Goal: Information Seeking & Learning: Compare options

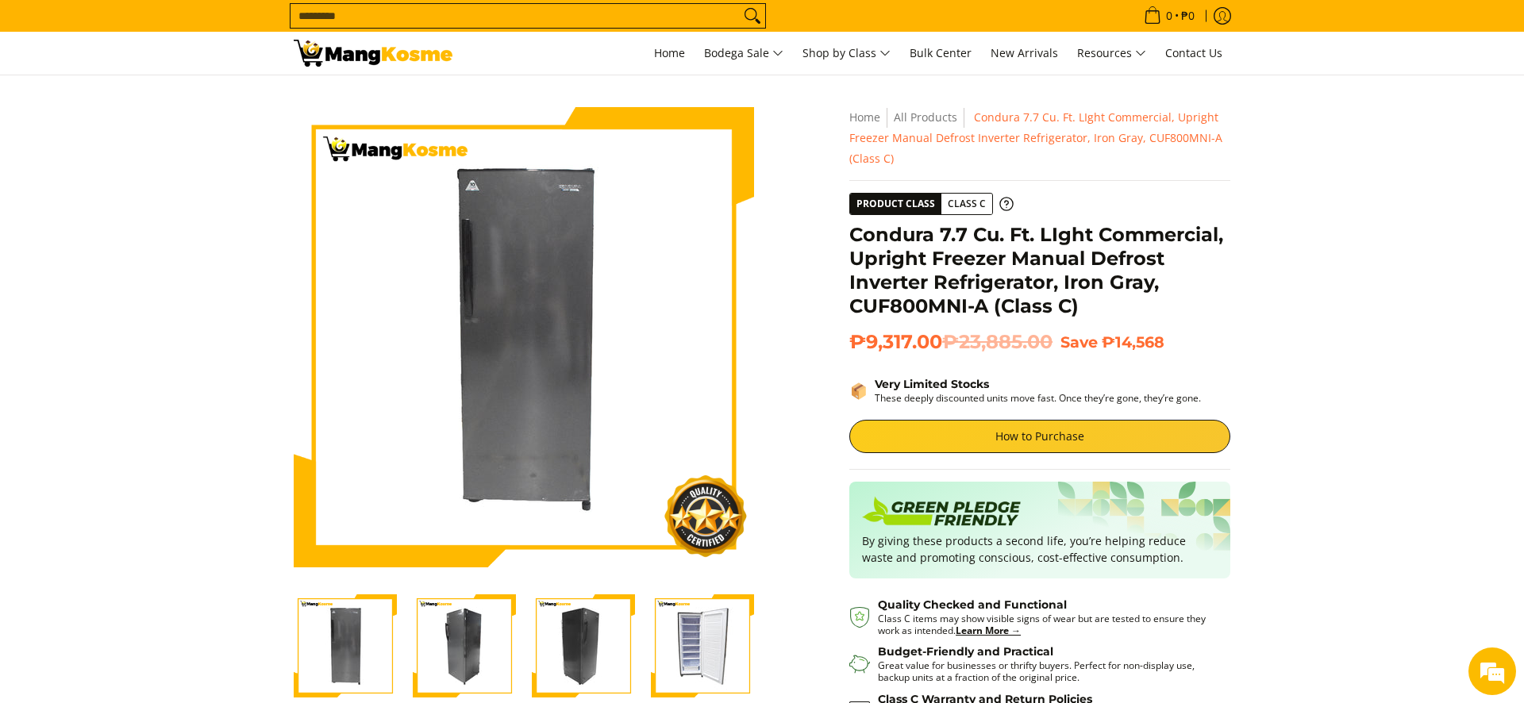
click at [693, 642] on img "Condura 7.7 Cu. Ft. LIght Commercial, Upright Freezer Manual Defrost Inverter R…" at bounding box center [702, 646] width 103 height 103
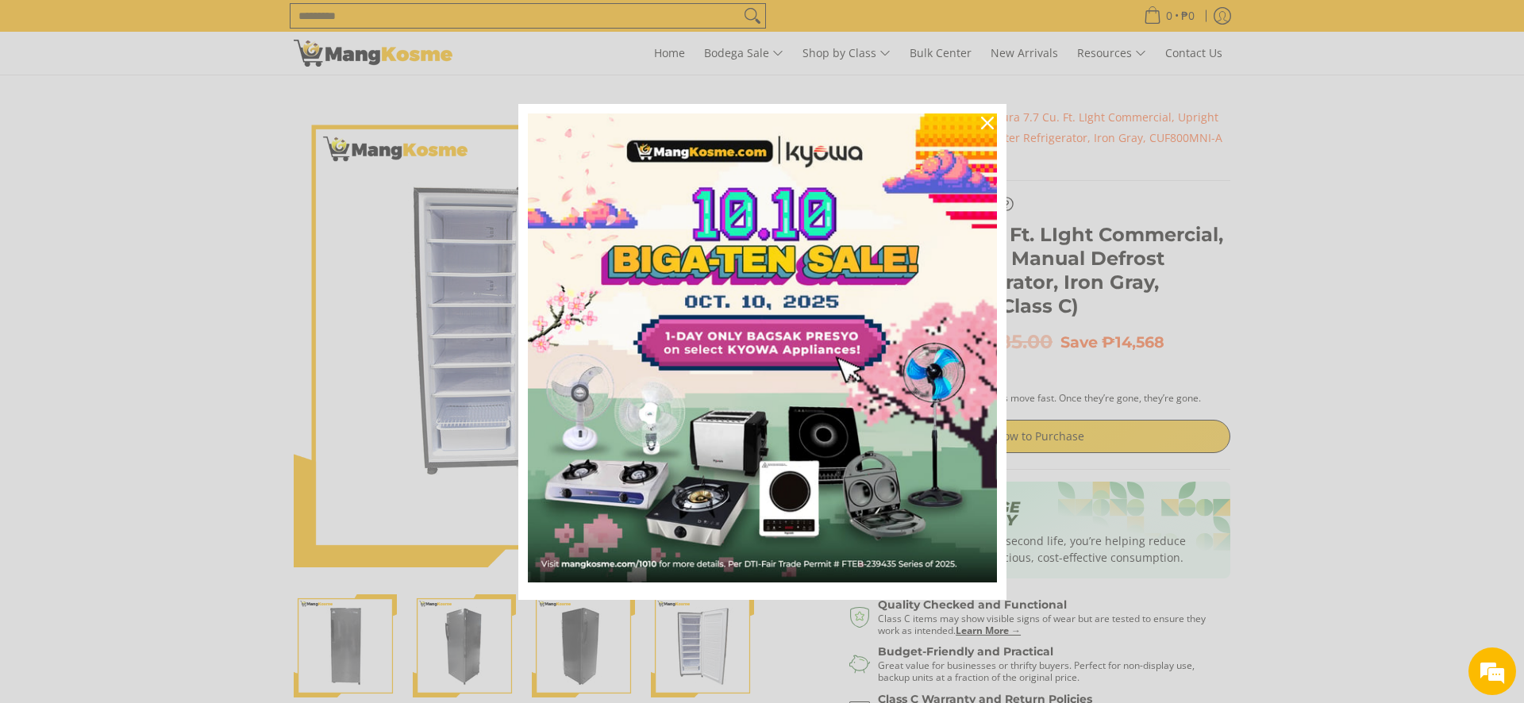
click at [1389, 190] on div "Marketing offer form" at bounding box center [762, 351] width 1524 height 703
click at [986, 122] on icon "close icon" at bounding box center [987, 123] width 13 height 13
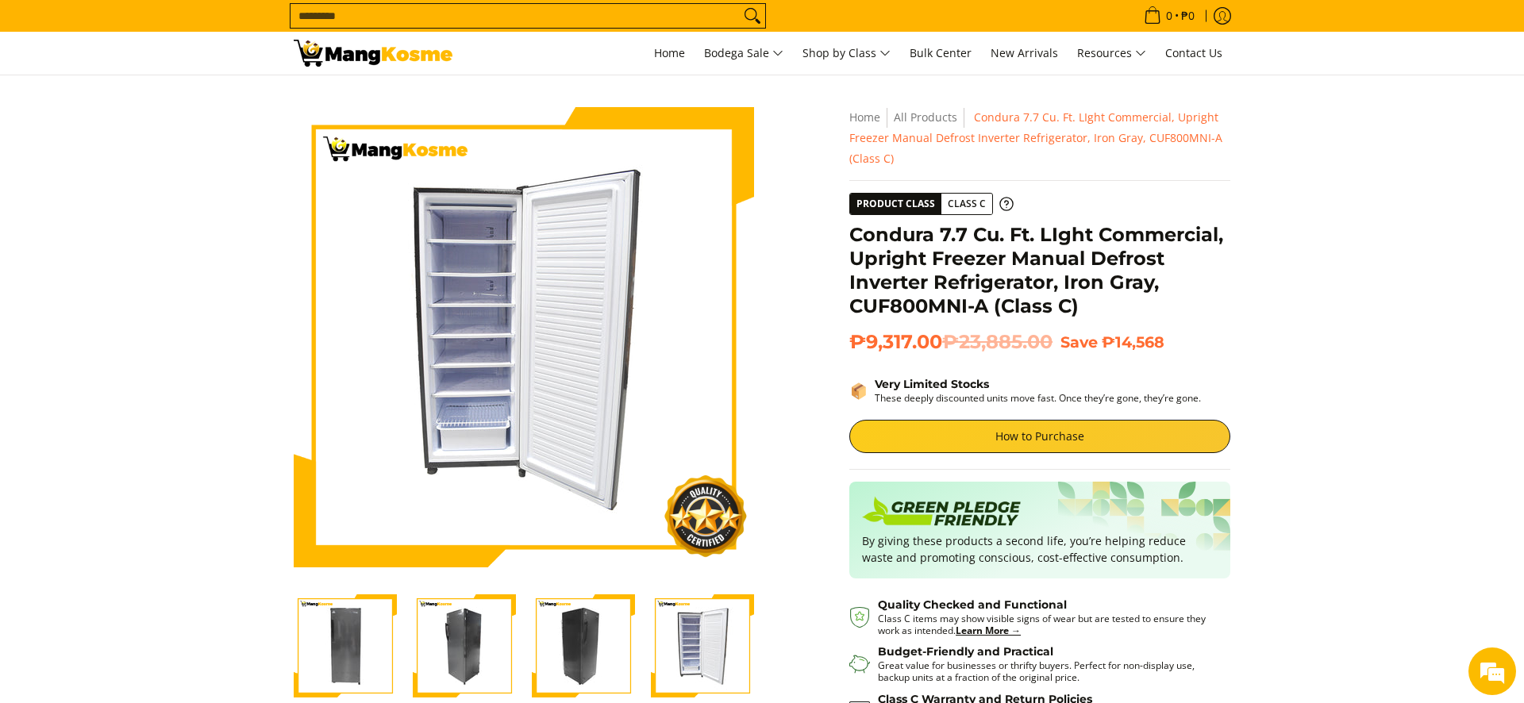
click at [379, 53] on img at bounding box center [373, 53] width 159 height 27
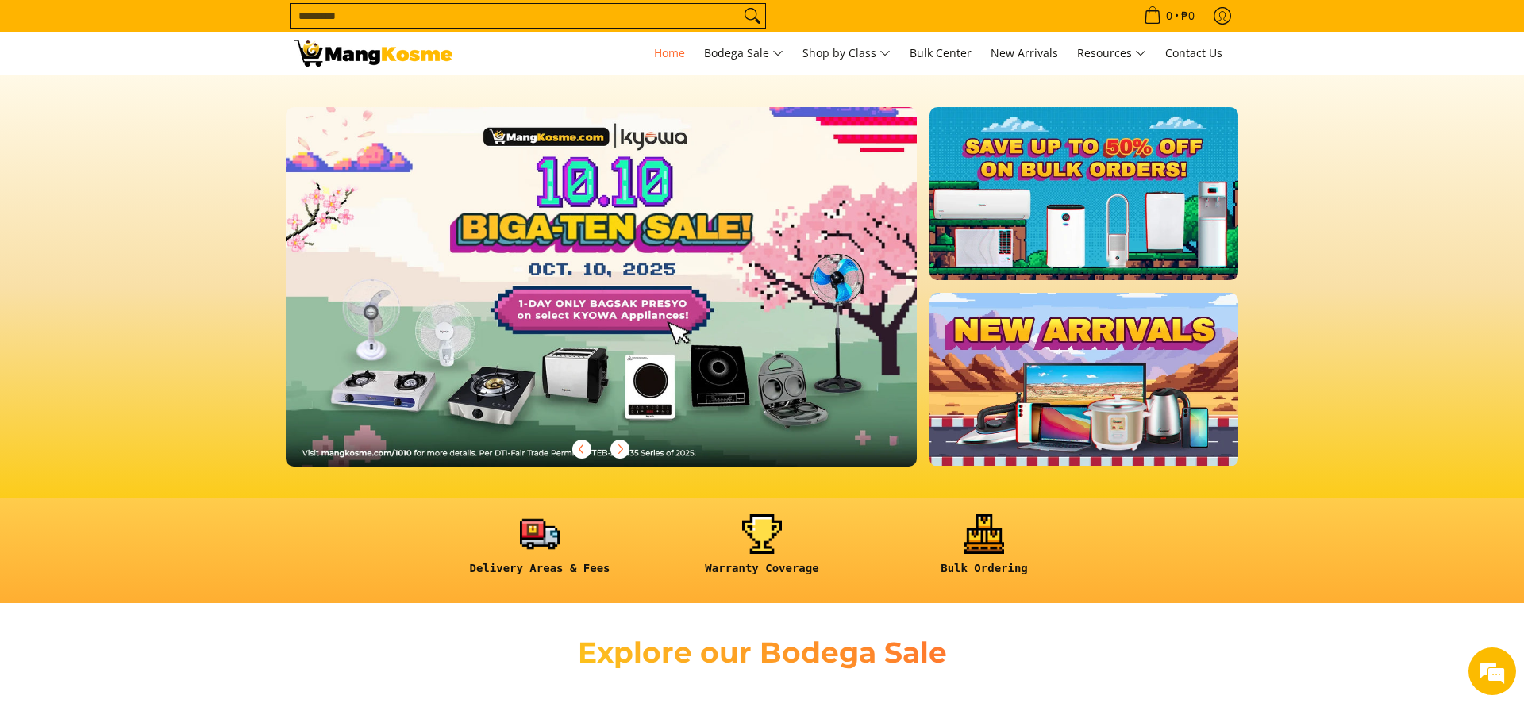
click at [311, 19] on input "Search..." at bounding box center [515, 16] width 449 height 24
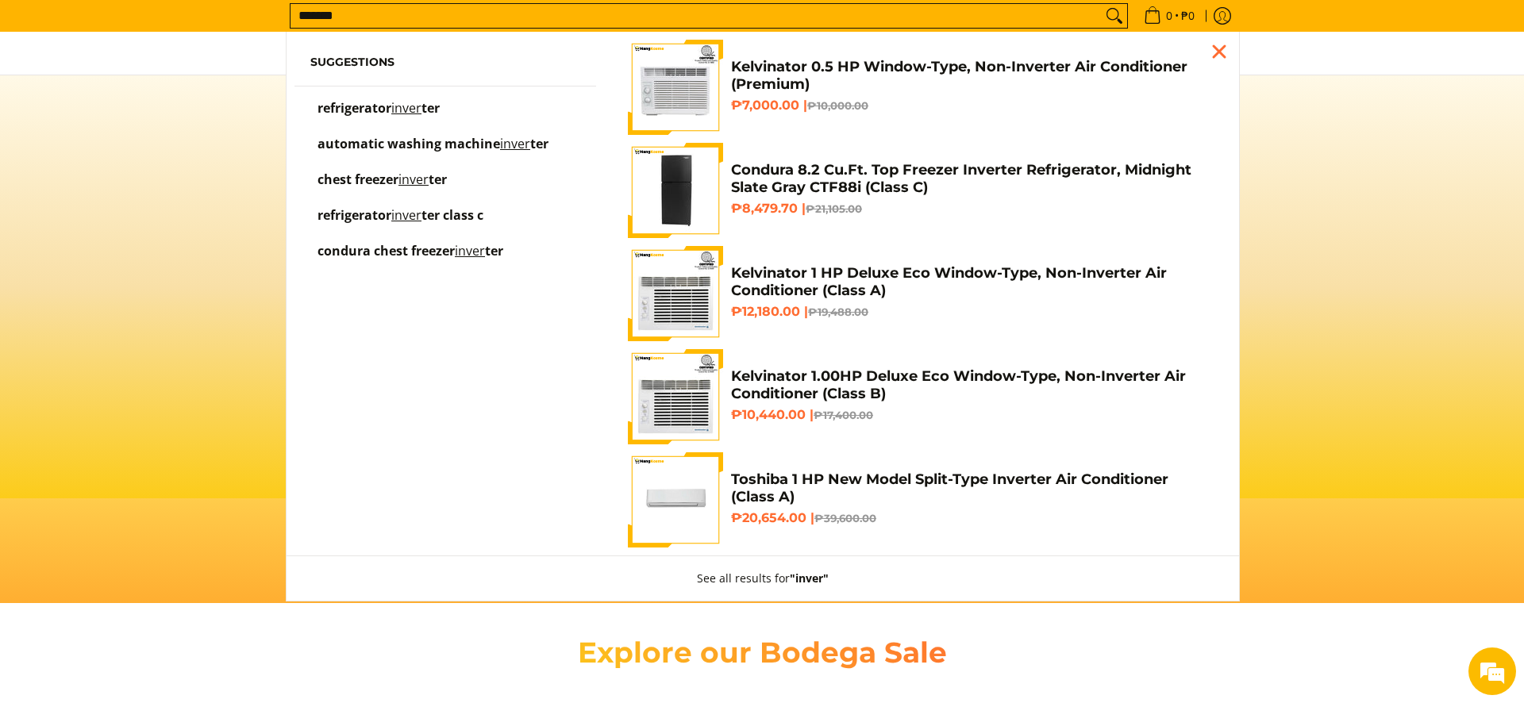
scroll to position [0, 631]
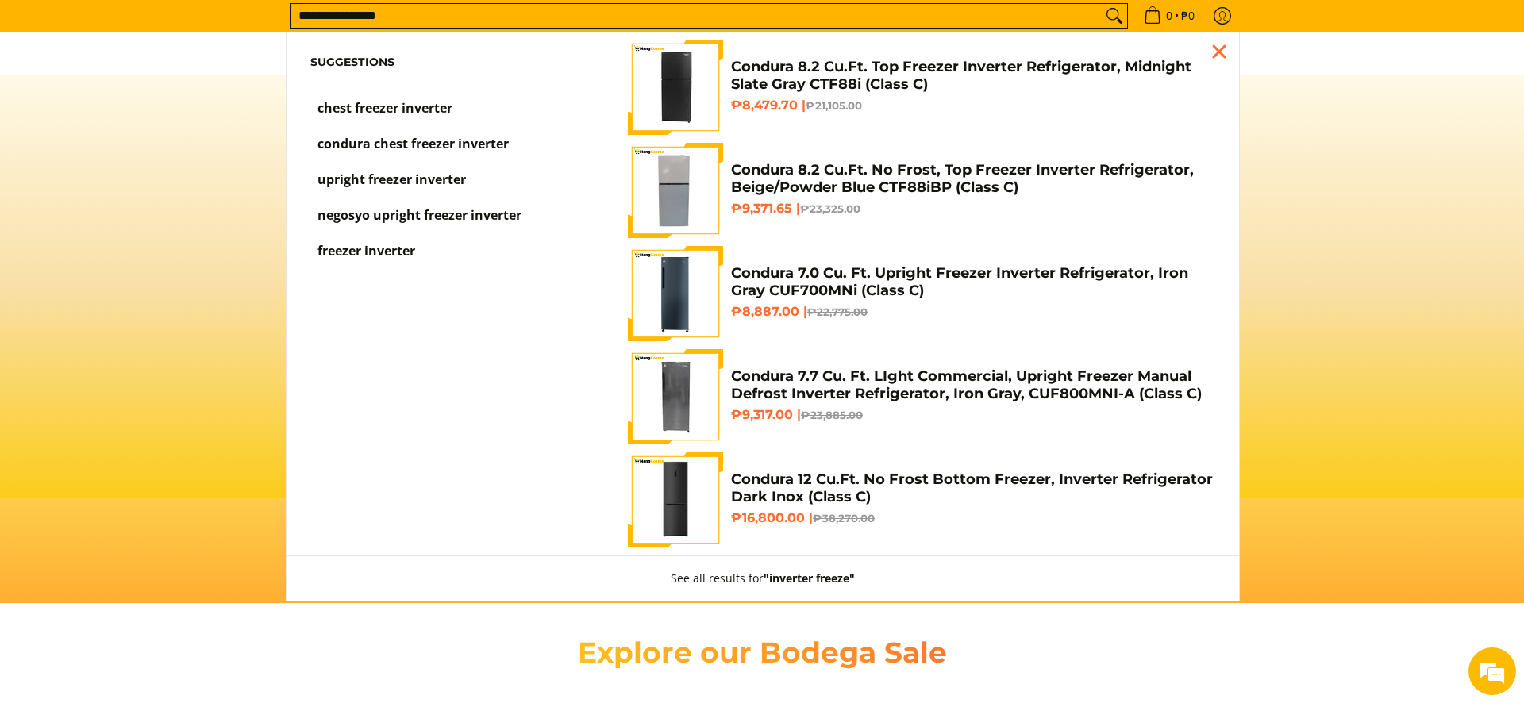
type input "**********"
click at [1102, 4] on button "Search" at bounding box center [1114, 16] width 25 height 24
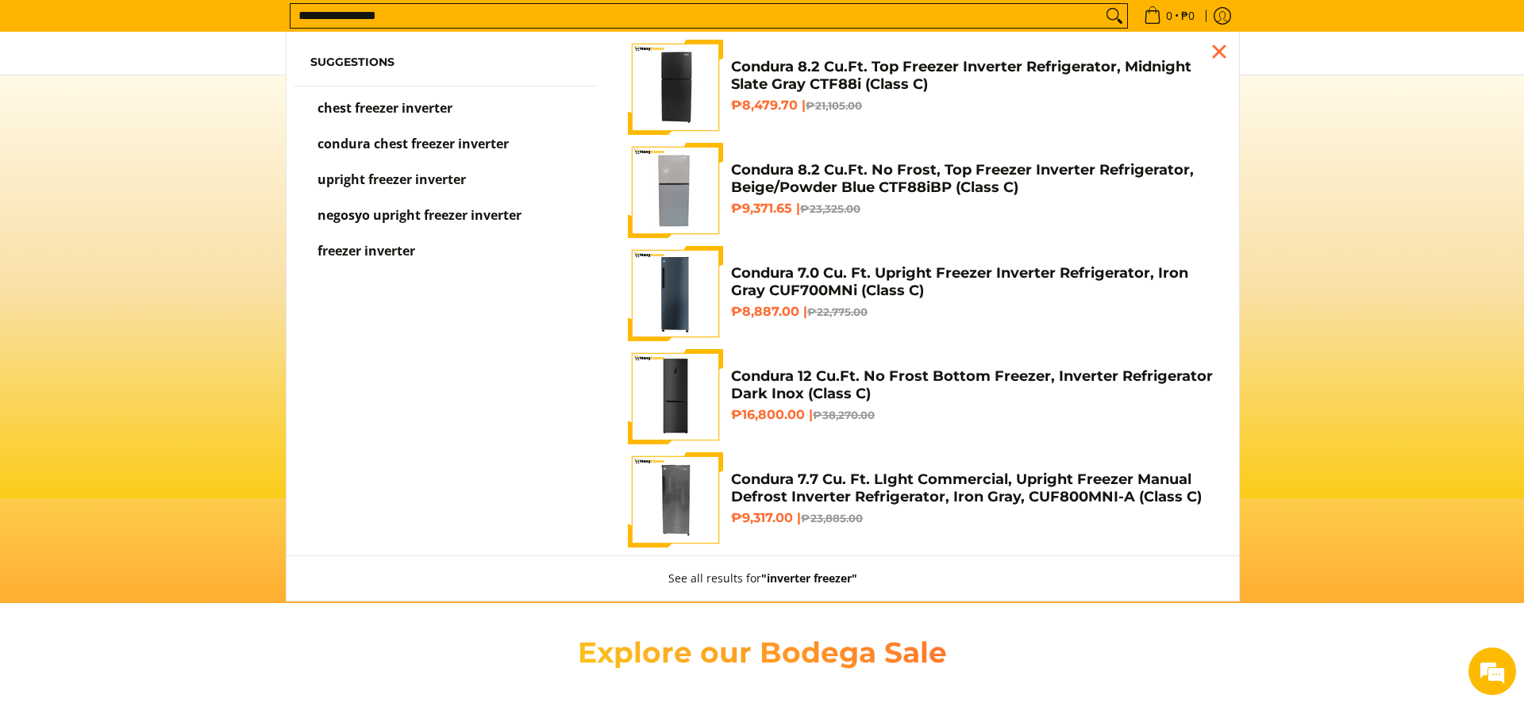
scroll to position [0, 0]
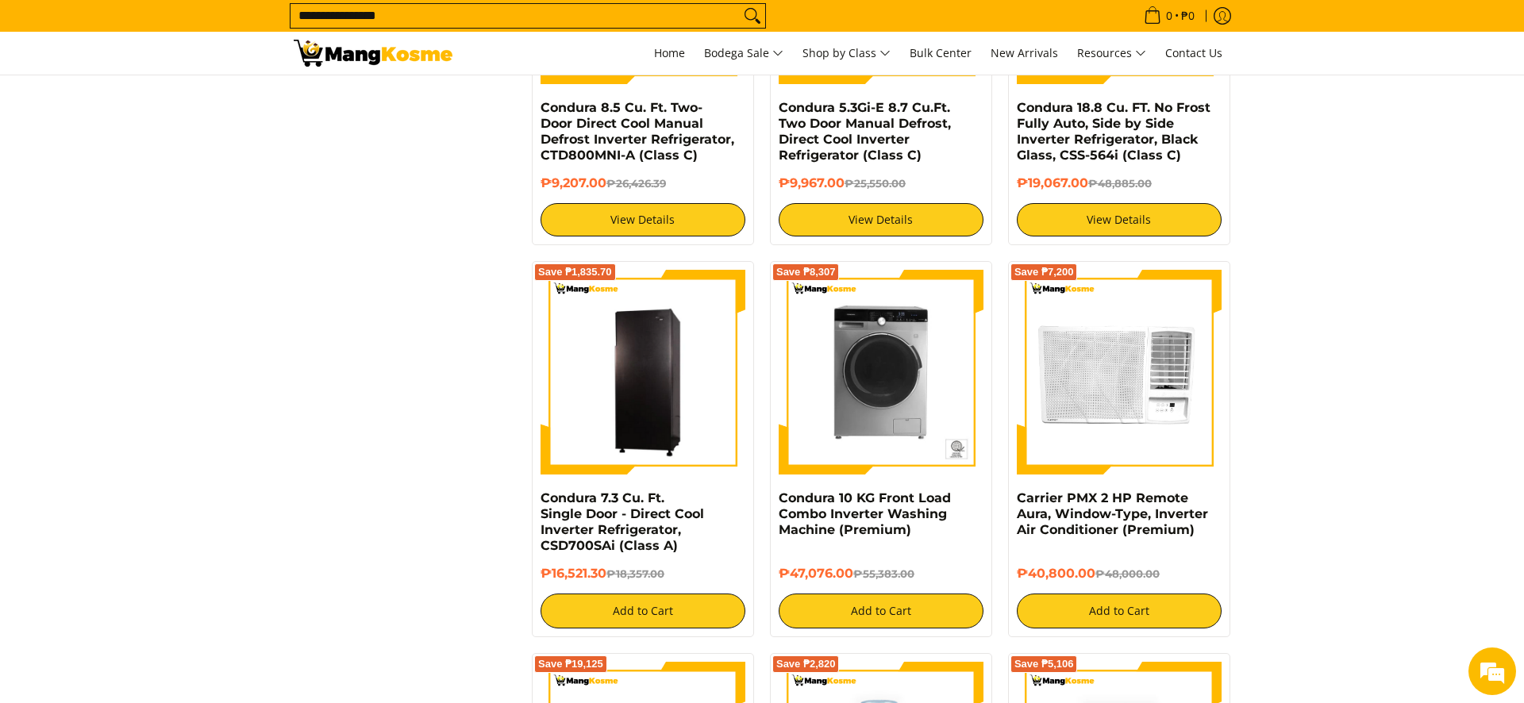
scroll to position [1501, 0]
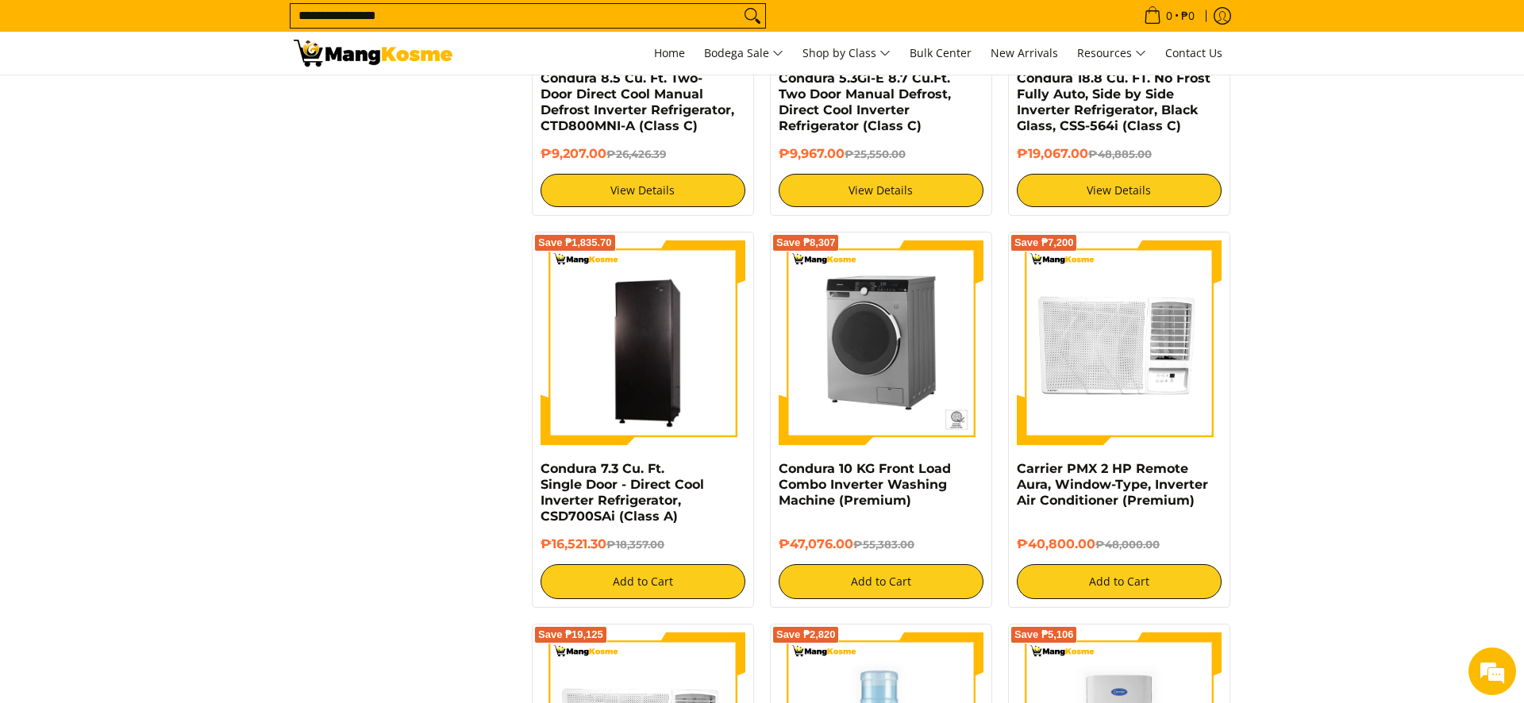
click at [865, 355] on img at bounding box center [881, 343] width 205 height 205
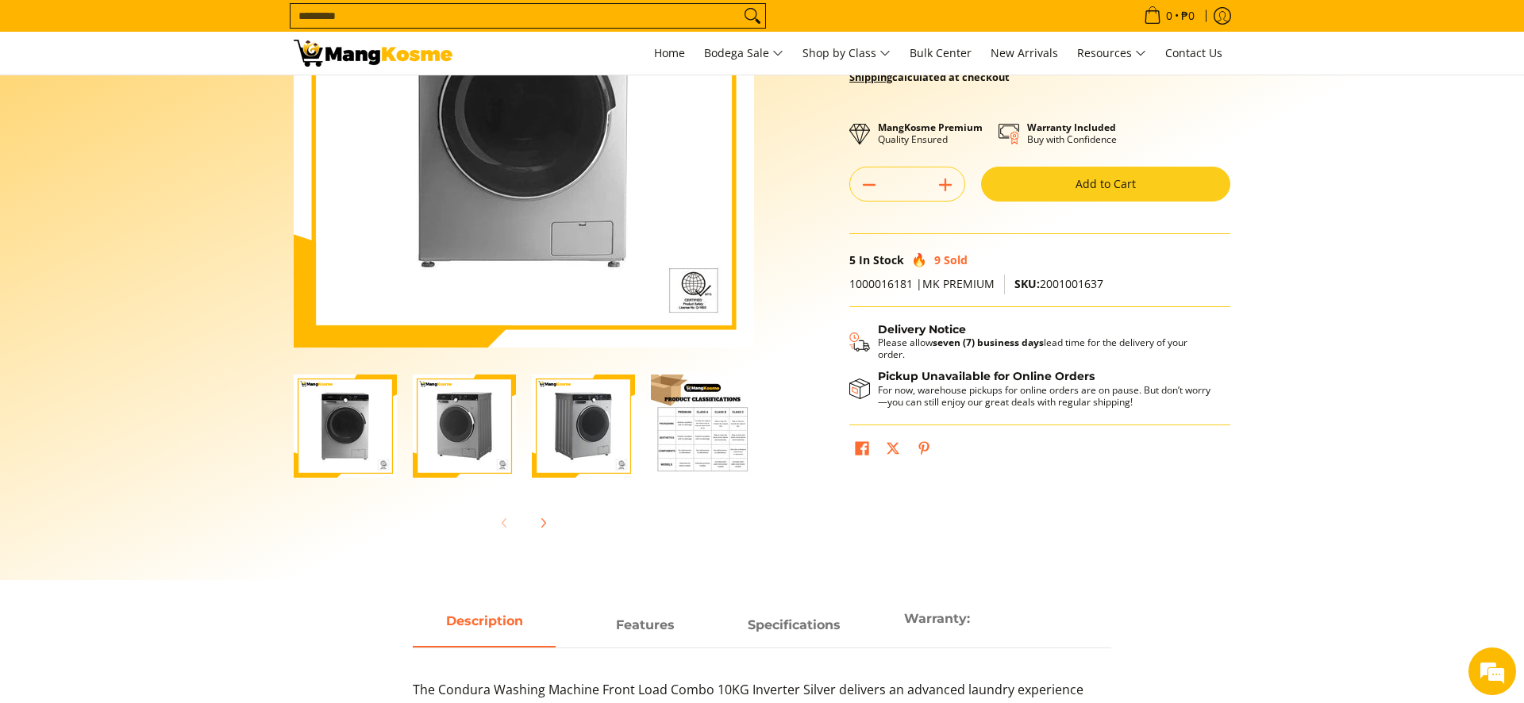
scroll to position [223, 0]
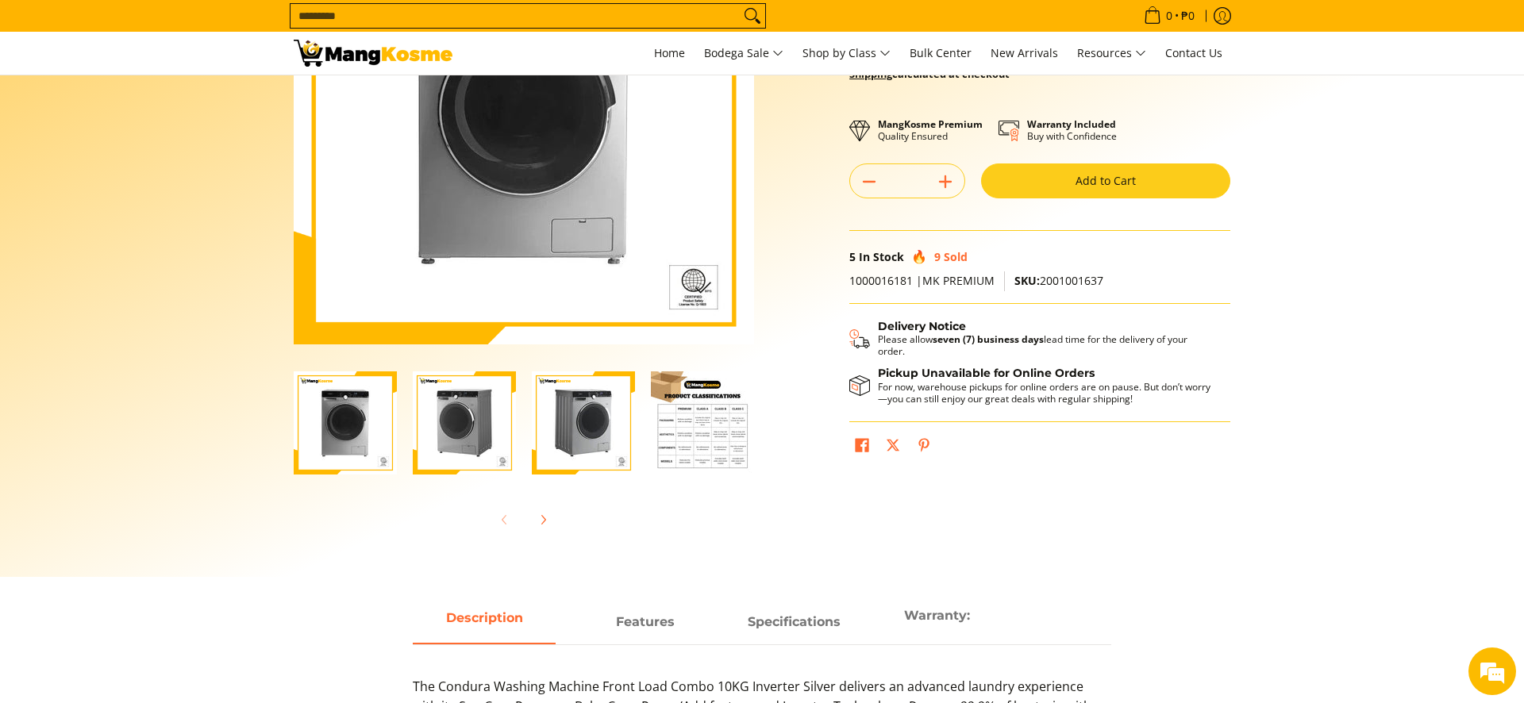
click at [690, 434] on img "Condura 10 KG Front Load Combo Inverter Washing Machine (Premium)-4" at bounding box center [702, 423] width 103 height 103
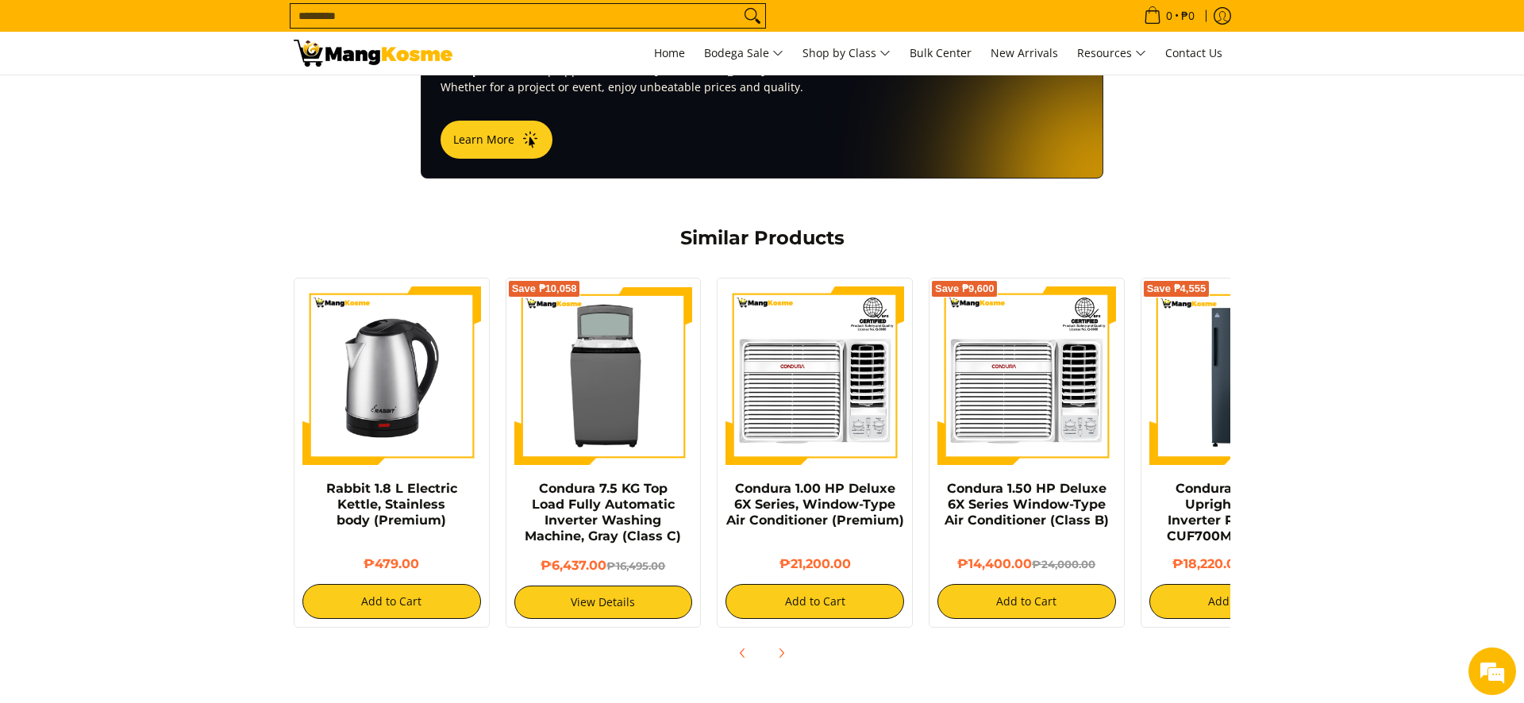
scroll to position [1095, 0]
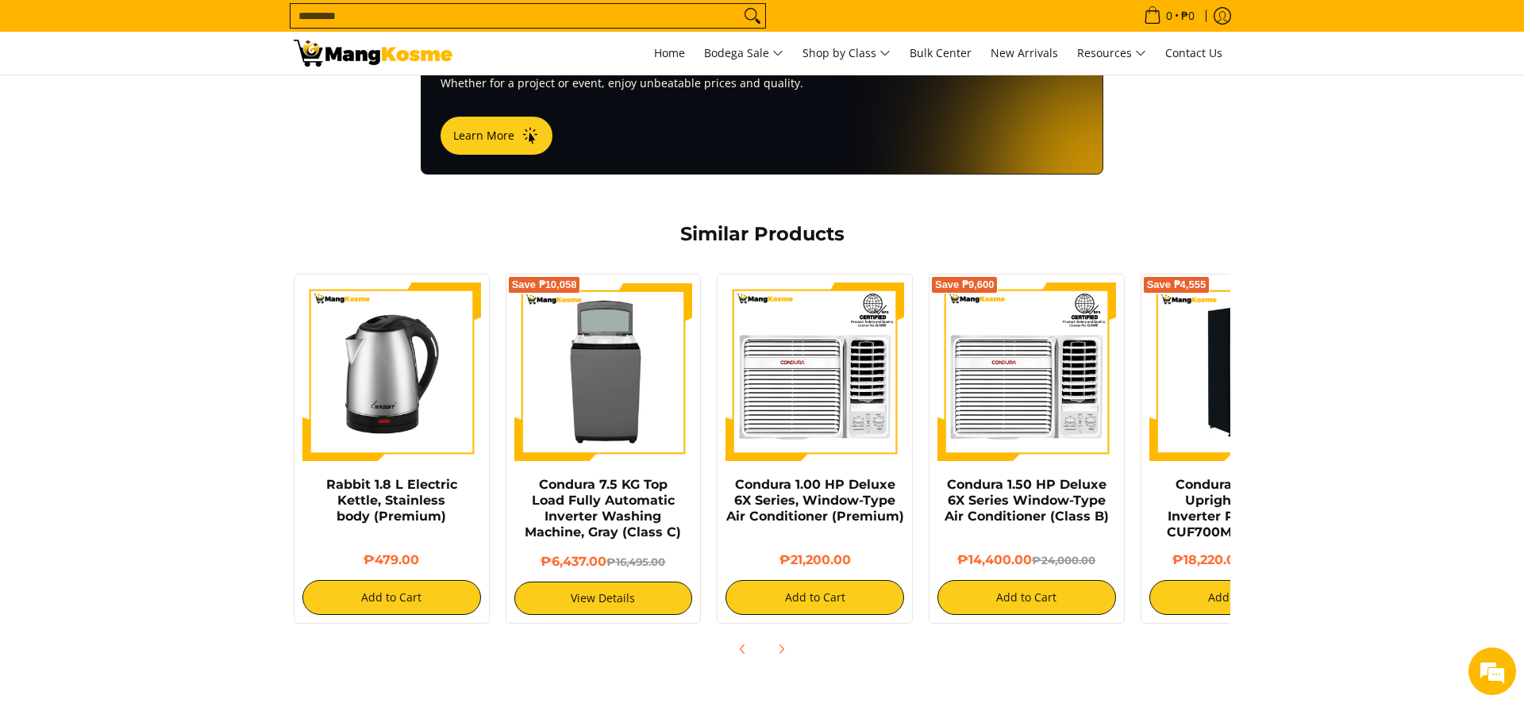
click at [1220, 360] on img at bounding box center [1239, 372] width 179 height 179
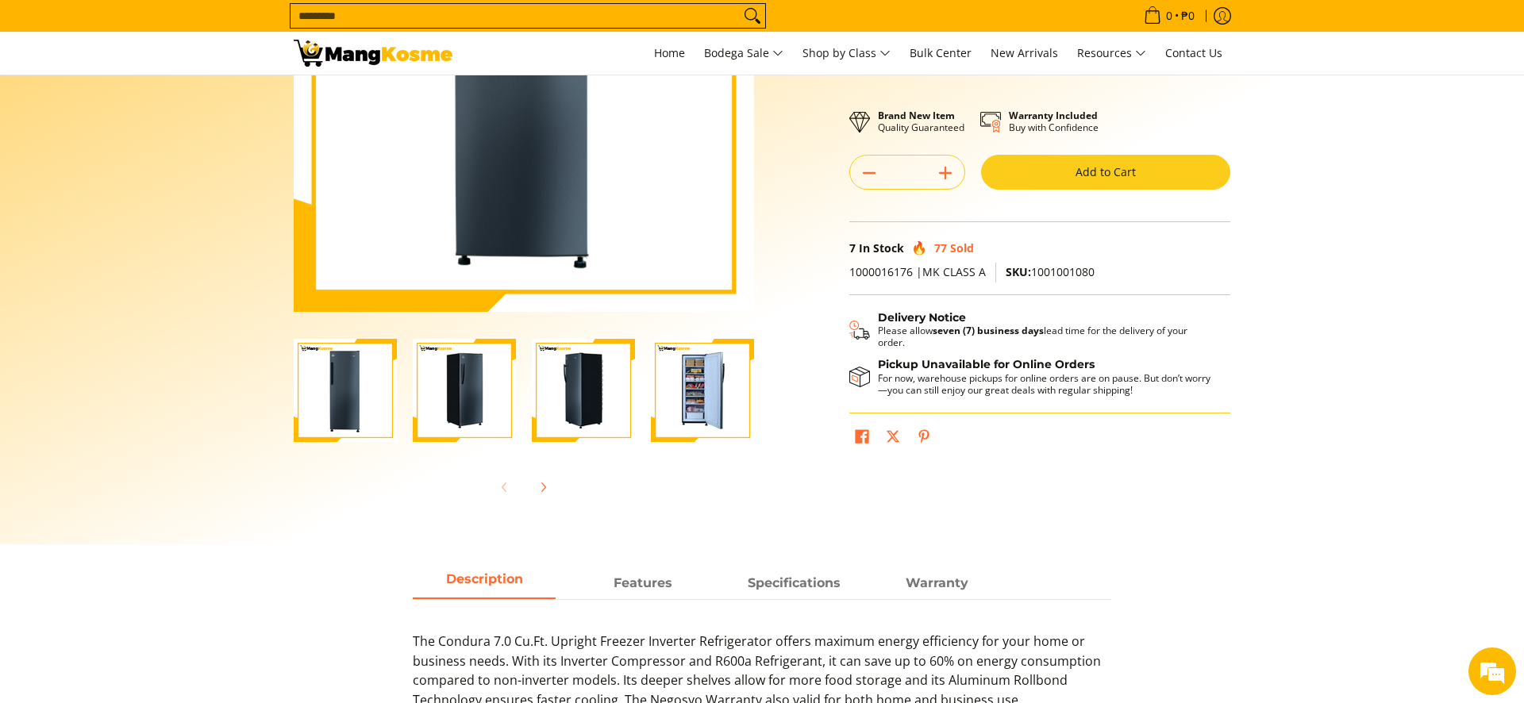
scroll to position [297, 0]
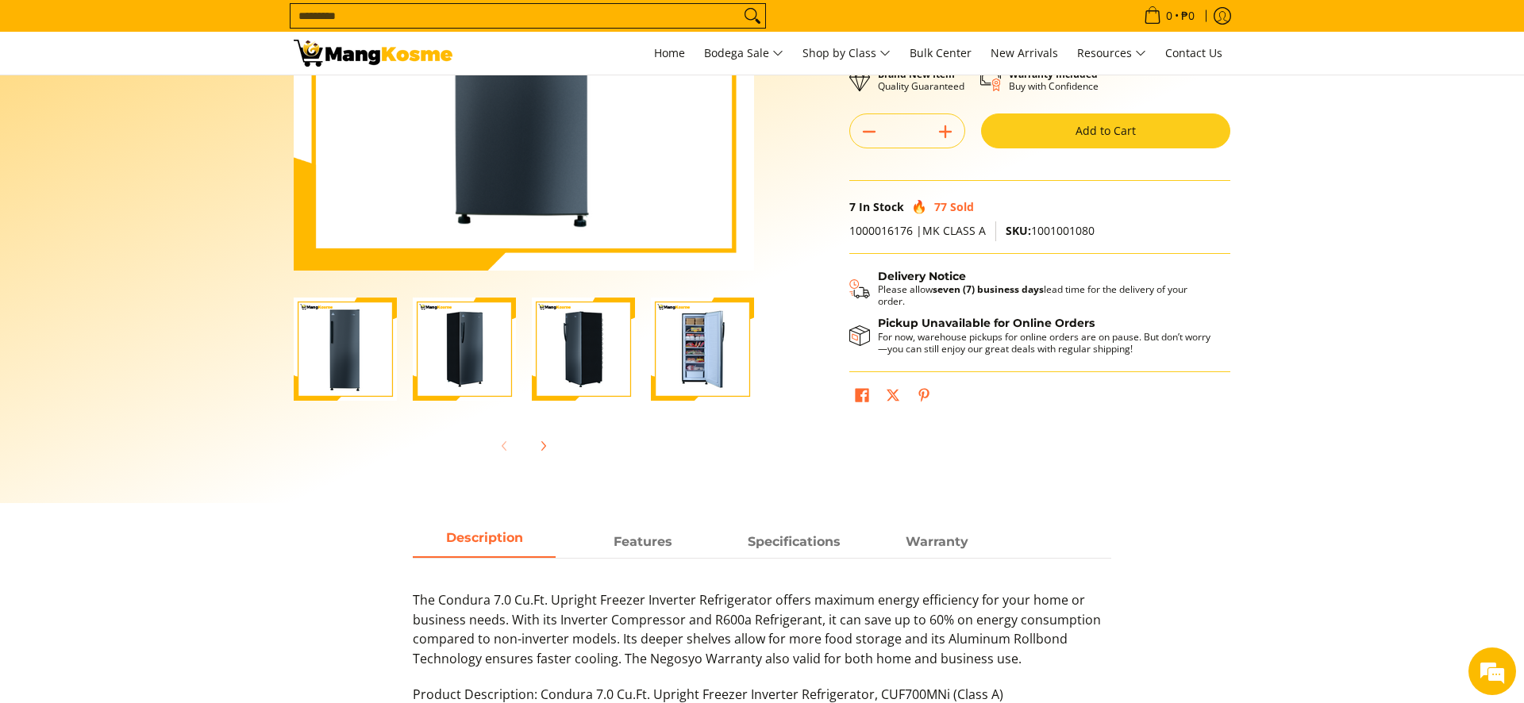
click at [693, 360] on img "Condura 7.0 Cu. Ft. Upright Freezer Inverter Refrigerator, CUF700MNi (Class A)-4" at bounding box center [702, 349] width 103 height 103
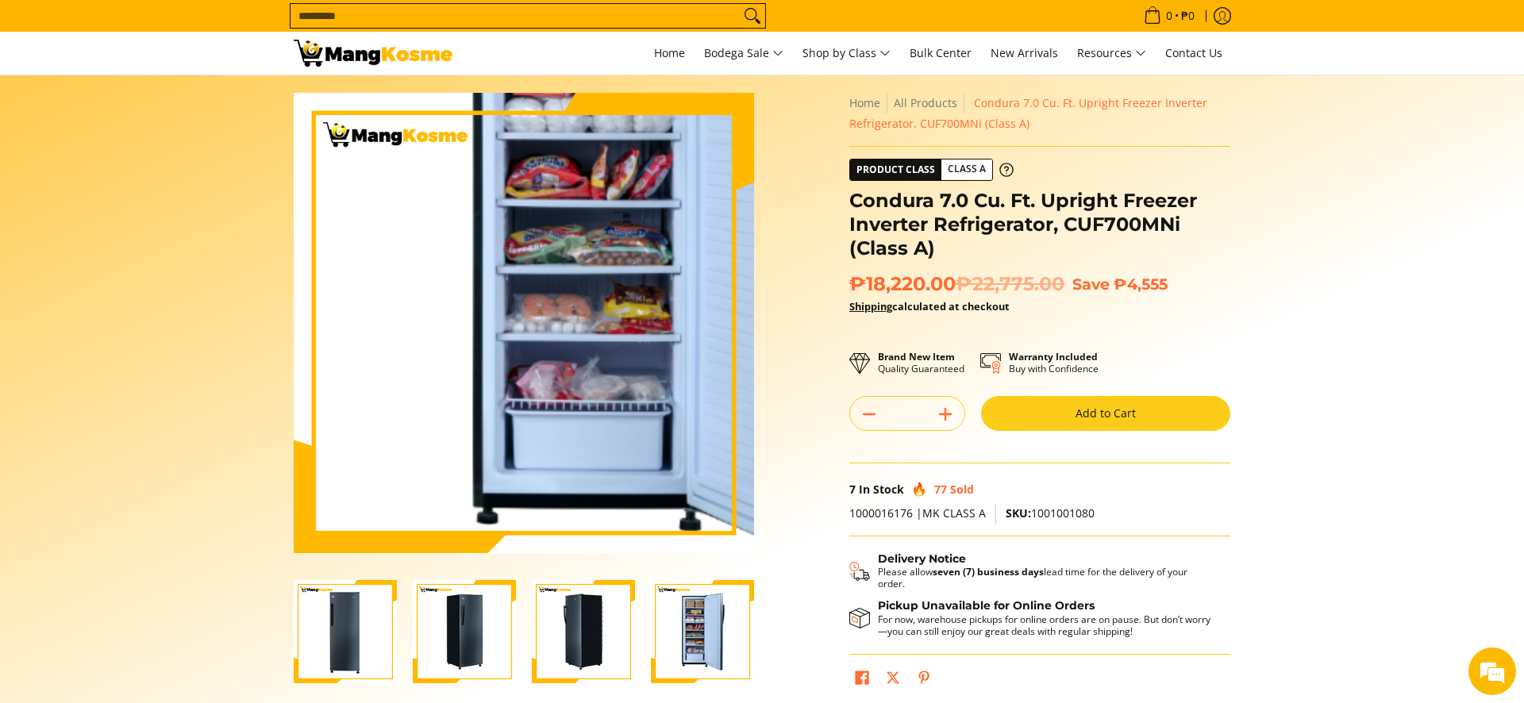
scroll to position [0, 0]
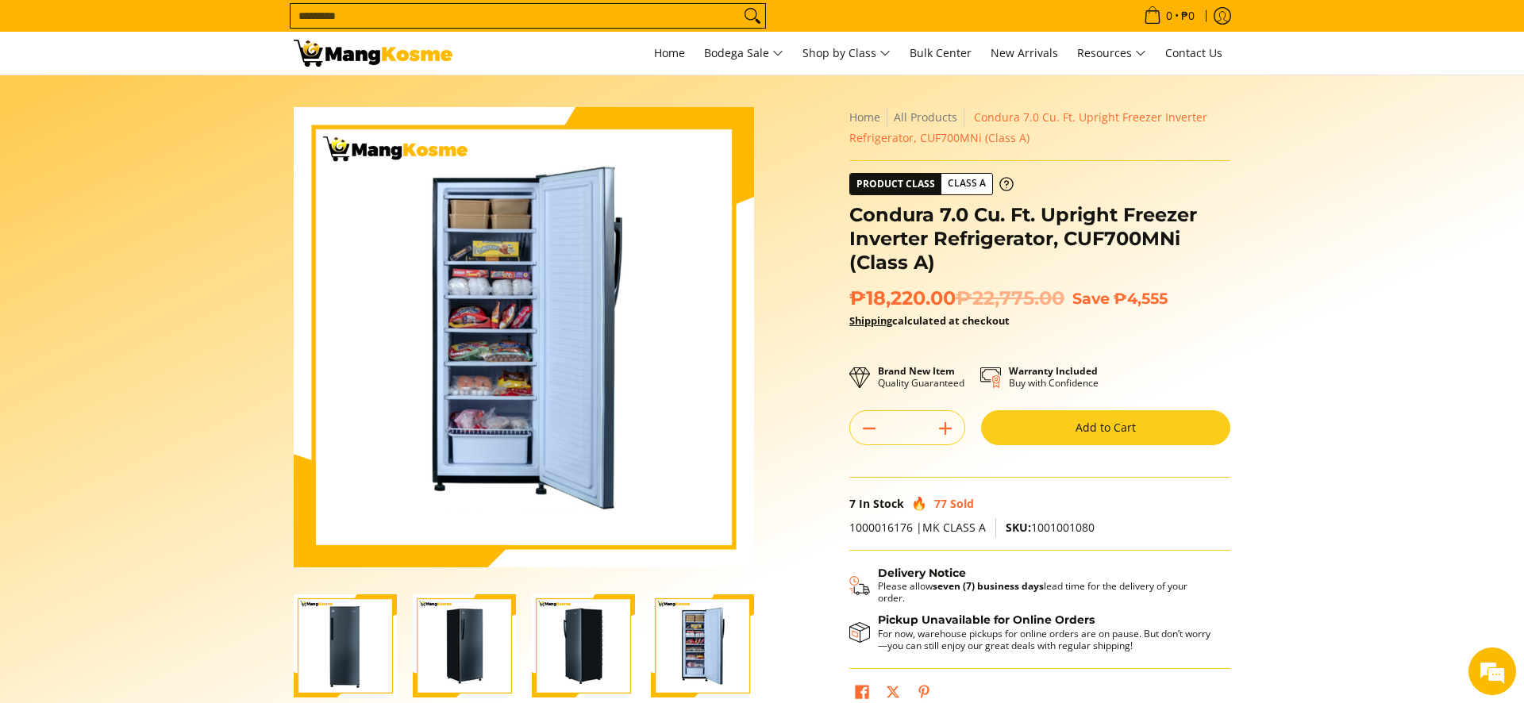
click at [1365, 285] on section "Skip to Main Content Enable zoom Disable zoom Enable zoom Disable zoom Enable z…" at bounding box center [762, 437] width 1524 height 725
